Goal: Task Accomplishment & Management: Complete application form

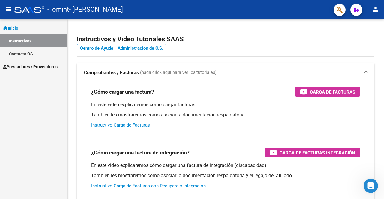
click at [37, 66] on span "Prestadores / Proveedores" at bounding box center [30, 67] width 55 height 7
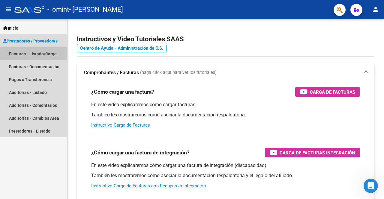
click at [42, 57] on link "Facturas - Listado/Carga" at bounding box center [33, 53] width 67 height 13
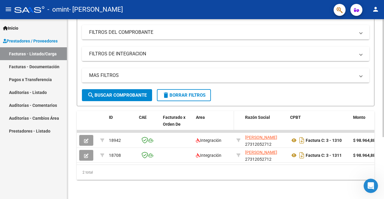
scroll to position [95, 0]
drag, startPoint x: 185, startPoint y: 134, endPoint x: 383, endPoint y: 148, distance: 197.9
click at [383, 148] on div "Video tutorial PRESTADORES -> Listado de CPBTs Emitidos por Prestadores / Prove…" at bounding box center [226, 64] width 318 height 271
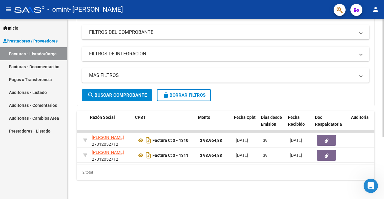
scroll to position [0, 159]
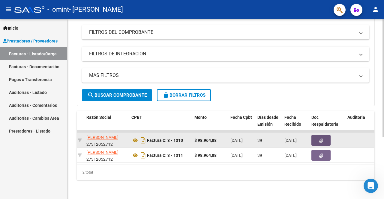
click at [322, 139] on icon "button" at bounding box center [321, 141] width 4 height 4
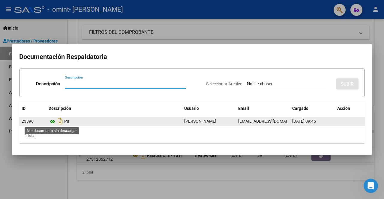
click at [52, 123] on icon at bounding box center [53, 121] width 8 height 7
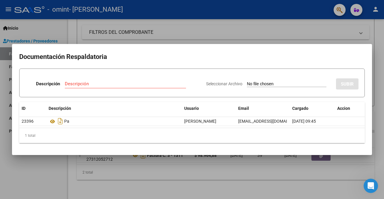
click at [342, 42] on div at bounding box center [192, 99] width 384 height 199
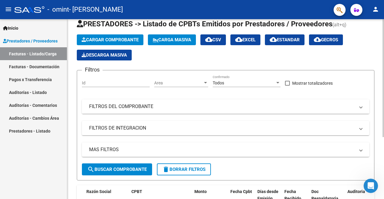
scroll to position [0, 0]
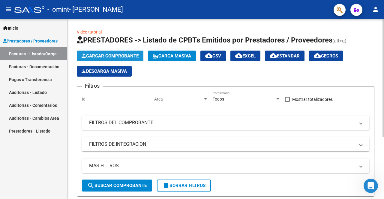
click at [91, 57] on span "Cargar Comprobante" at bounding box center [110, 55] width 57 height 5
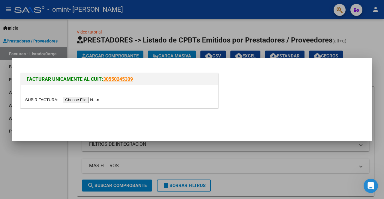
click at [77, 101] on input "file" at bounding box center [63, 100] width 76 height 6
click at [86, 98] on input "file" at bounding box center [63, 100] width 76 height 6
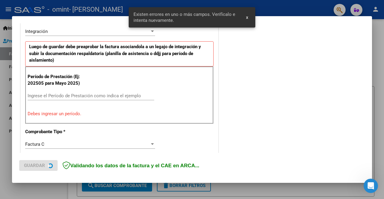
scroll to position [150, 0]
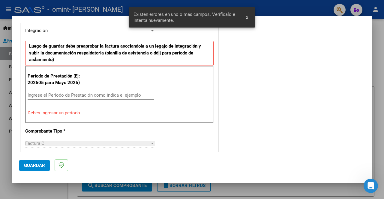
click at [100, 98] on div "Ingrese el Período de Prestación como indica el ejemplo" at bounding box center [91, 95] width 127 height 9
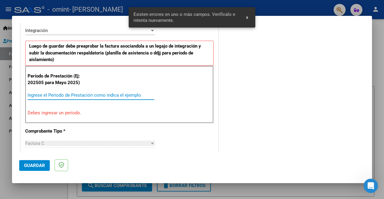
click at [103, 93] on input "Ingrese el Período de Prestación como indica el ejemplo" at bounding box center [91, 95] width 127 height 5
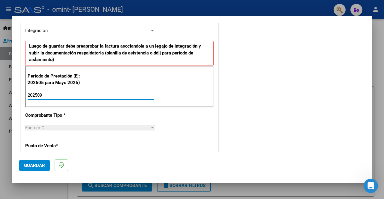
type input "202509"
click at [41, 167] on span "Guardar" at bounding box center [34, 165] width 21 height 5
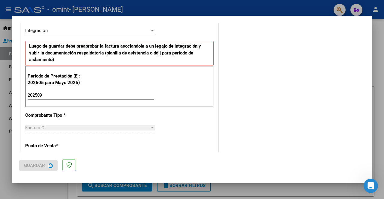
scroll to position [0, 0]
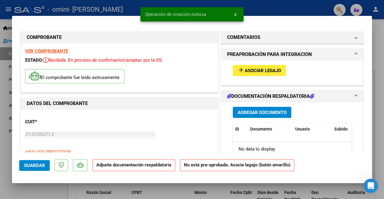
click at [270, 72] on span "Asociar Legajo" at bounding box center [263, 70] width 36 height 5
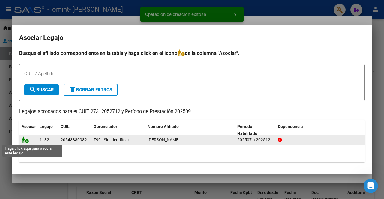
click at [27, 141] on icon at bounding box center [25, 140] width 7 height 7
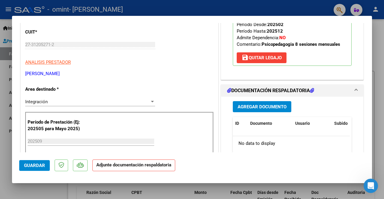
scroll to position [120, 0]
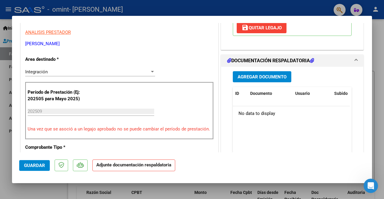
click at [282, 77] on span "Agregar Documento" at bounding box center [262, 76] width 49 height 5
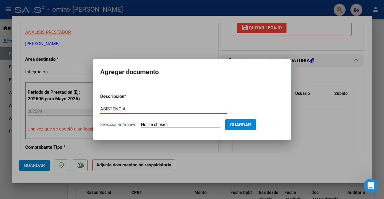
type input "ASISTENCIA"
click at [176, 125] on input "Seleccionar Archivo" at bounding box center [180, 125] width 79 height 6
type input "C:\fakepath\[PERSON_NAME] [PERSON_NAME].pdf"
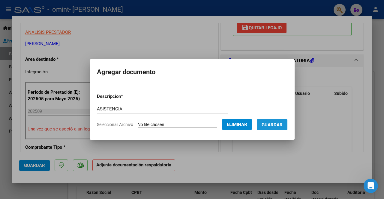
click at [267, 127] on span "Guardar" at bounding box center [272, 124] width 21 height 5
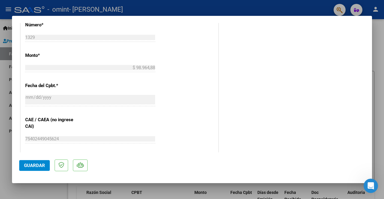
scroll to position [330, 0]
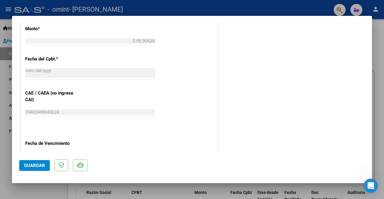
click at [39, 158] on mat-dialog-actions "Guardar" at bounding box center [192, 165] width 346 height 24
click at [39, 164] on span "Guardar" at bounding box center [34, 165] width 21 height 5
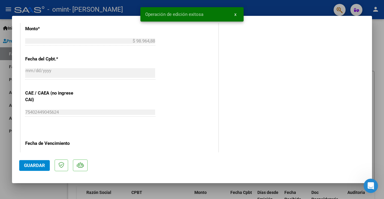
click at [315, 13] on div at bounding box center [192, 99] width 384 height 199
type input "$ 0,00"
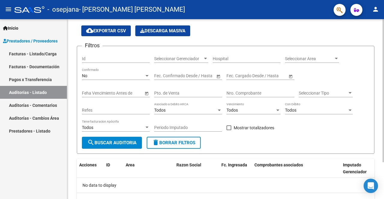
scroll to position [46, 0]
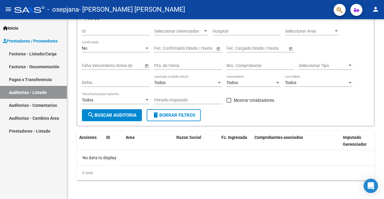
click at [45, 56] on link "Facturas - Listado/Carga" at bounding box center [33, 53] width 67 height 13
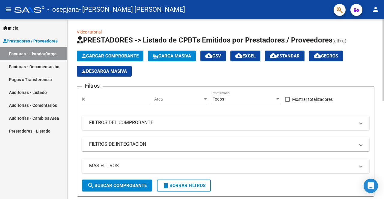
click at [115, 55] on span "Cargar Comprobante" at bounding box center [110, 55] width 57 height 5
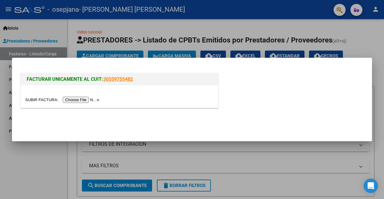
click at [81, 103] on input "file" at bounding box center [63, 100] width 76 height 6
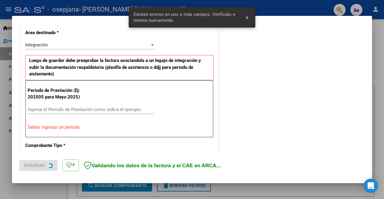
scroll to position [139, 0]
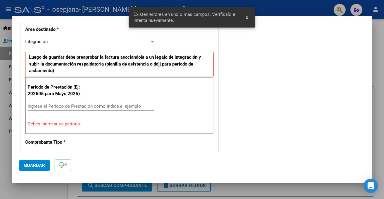
click at [85, 102] on div "Ingrese el Período de Prestación como indica el ejemplo" at bounding box center [91, 106] width 127 height 9
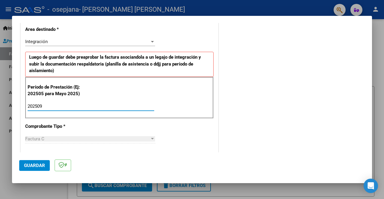
type input "202509"
click at [31, 170] on button "Guardar" at bounding box center [34, 165] width 31 height 11
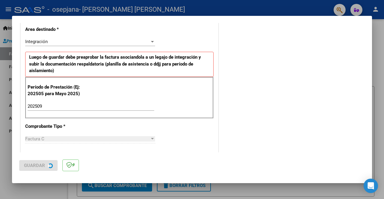
scroll to position [0, 0]
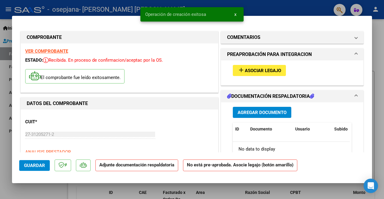
click at [272, 58] on mat-expansion-panel-header "PREAPROBACIÓN PARA INTEGRACION" at bounding box center [292, 55] width 142 height 12
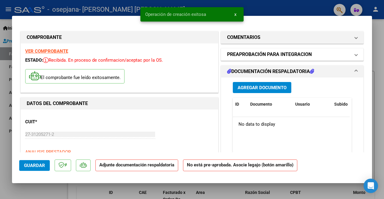
click at [271, 57] on h1 "PREAPROBACIÓN PARA INTEGRACION" at bounding box center [269, 54] width 85 height 7
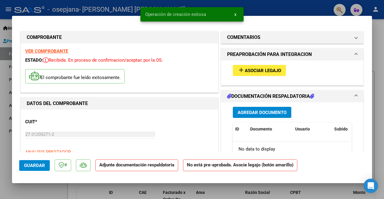
click at [263, 68] on span "Asociar Legajo" at bounding box center [263, 70] width 36 height 5
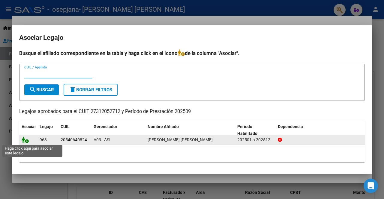
click at [27, 142] on icon at bounding box center [25, 140] width 7 height 7
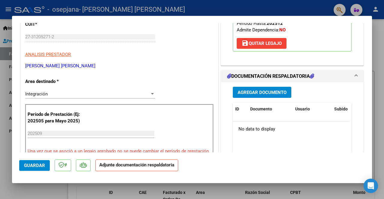
scroll to position [150, 0]
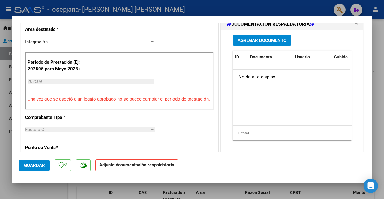
click at [273, 42] on span "Agregar Documento" at bounding box center [262, 40] width 49 height 5
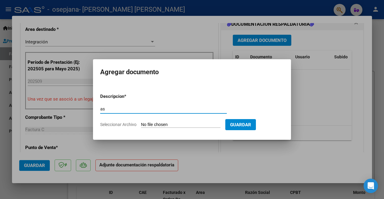
type input "a"
type input "ASISTENCIA"
click at [155, 124] on input "Seleccionar Archivo" at bounding box center [180, 125] width 79 height 6
type input "C:\fakepath\Torales Joaquín septiembre Eli (1).pdf"
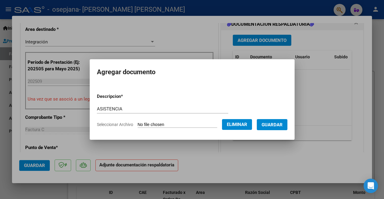
click at [273, 127] on span "Guardar" at bounding box center [272, 124] width 21 height 5
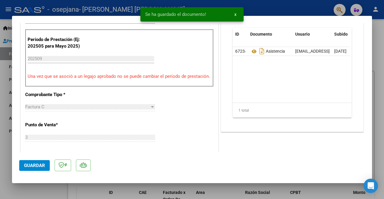
scroll to position [180, 0]
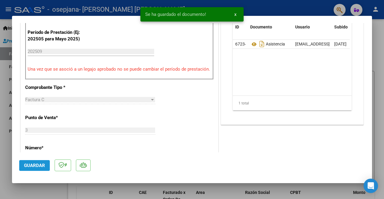
click at [31, 167] on span "Guardar" at bounding box center [34, 165] width 21 height 5
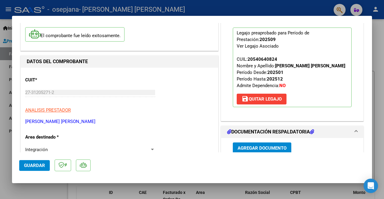
scroll to position [0, 0]
